Goal: Task Accomplishment & Management: Manage account settings

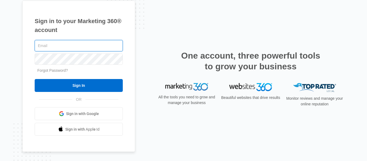
click at [68, 51] on input "text" at bounding box center [79, 45] width 88 height 11
click at [81, 46] on input "text" at bounding box center [79, 45] width 88 height 11
type input "roshannrs12@gmail.com"
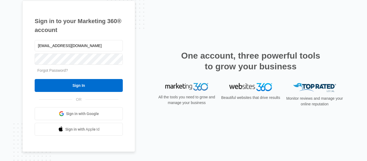
click at [80, 72] on div "Forgot Password?" at bounding box center [79, 71] width 88 height 6
click at [101, 113] on link "Sign in with Google" at bounding box center [79, 113] width 88 height 13
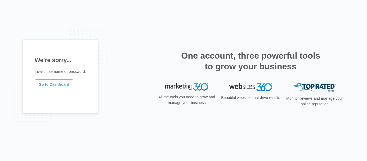
click at [67, 82] on link "Go to Dashboard" at bounding box center [54, 85] width 39 height 13
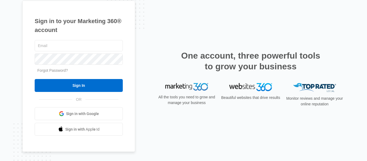
scroll to position [7, 0]
